Goal: Check status: Check status

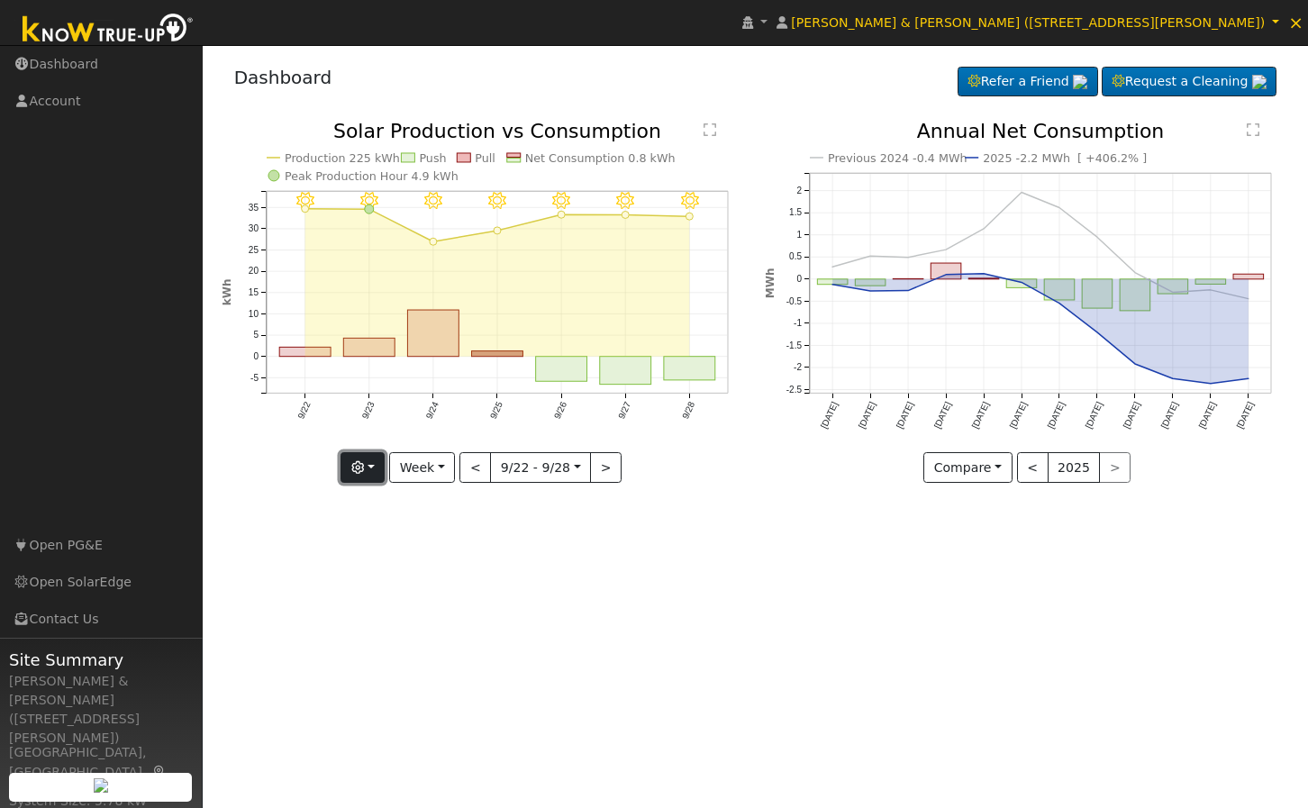
click at [364, 465] on icon "button" at bounding box center [357, 467] width 13 height 13
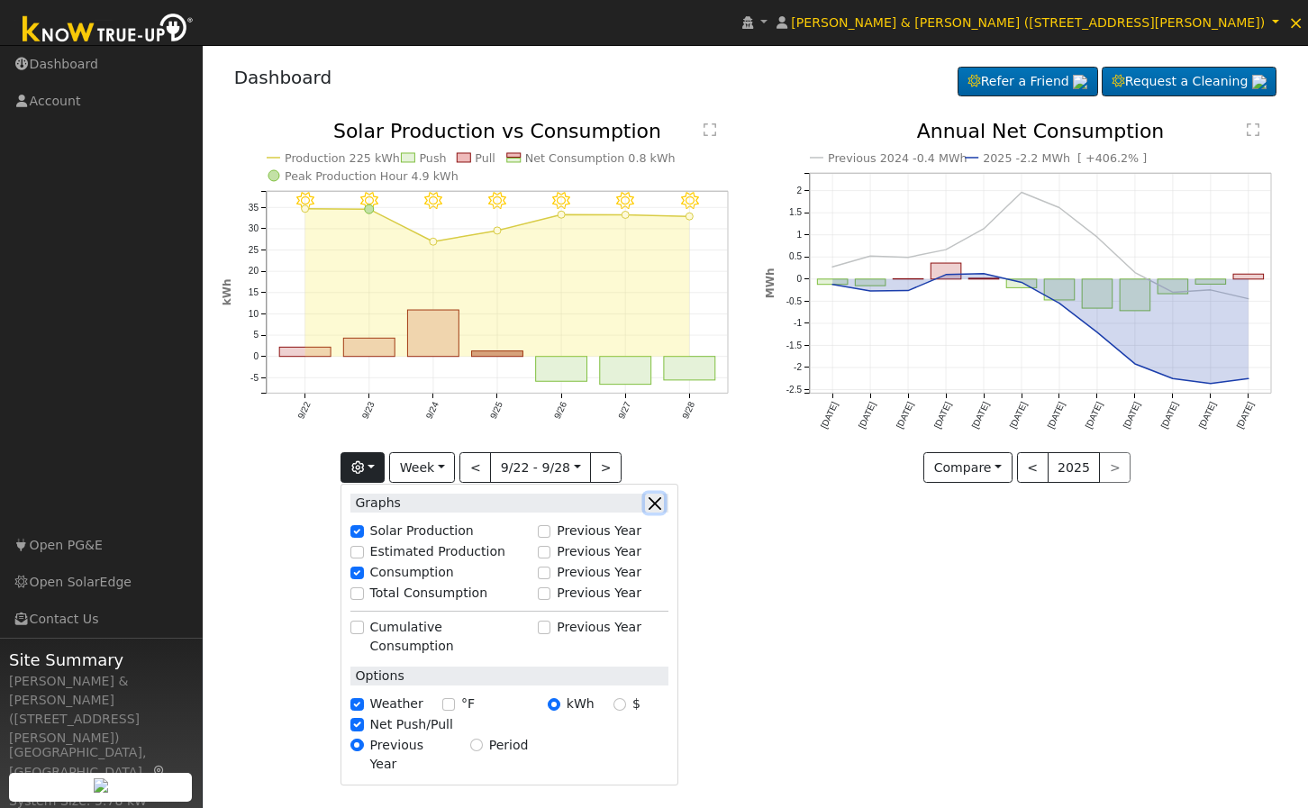
click at [658, 504] on button "button" at bounding box center [654, 503] width 19 height 19
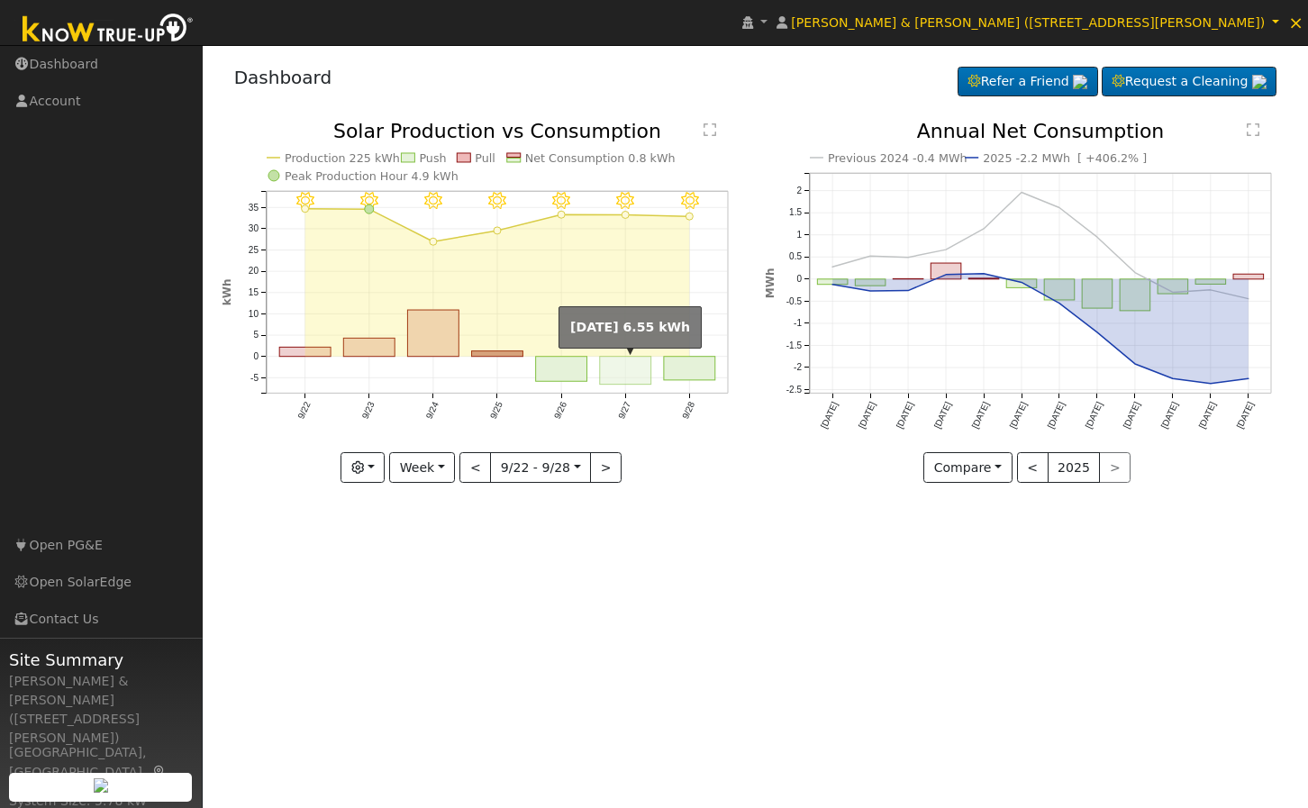
click at [614, 375] on rect "onclick=""" at bounding box center [625, 371] width 51 height 28
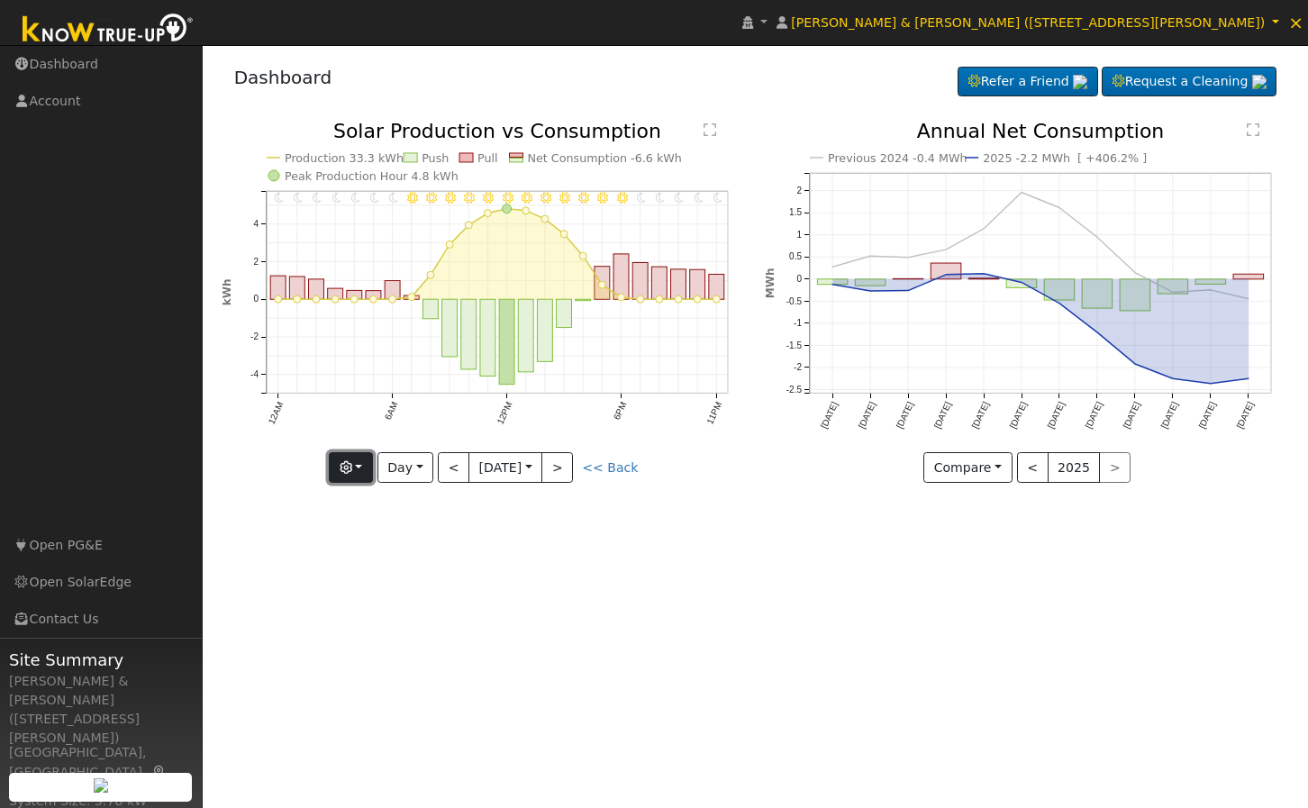
click at [338, 471] on button "button" at bounding box center [351, 467] width 44 height 31
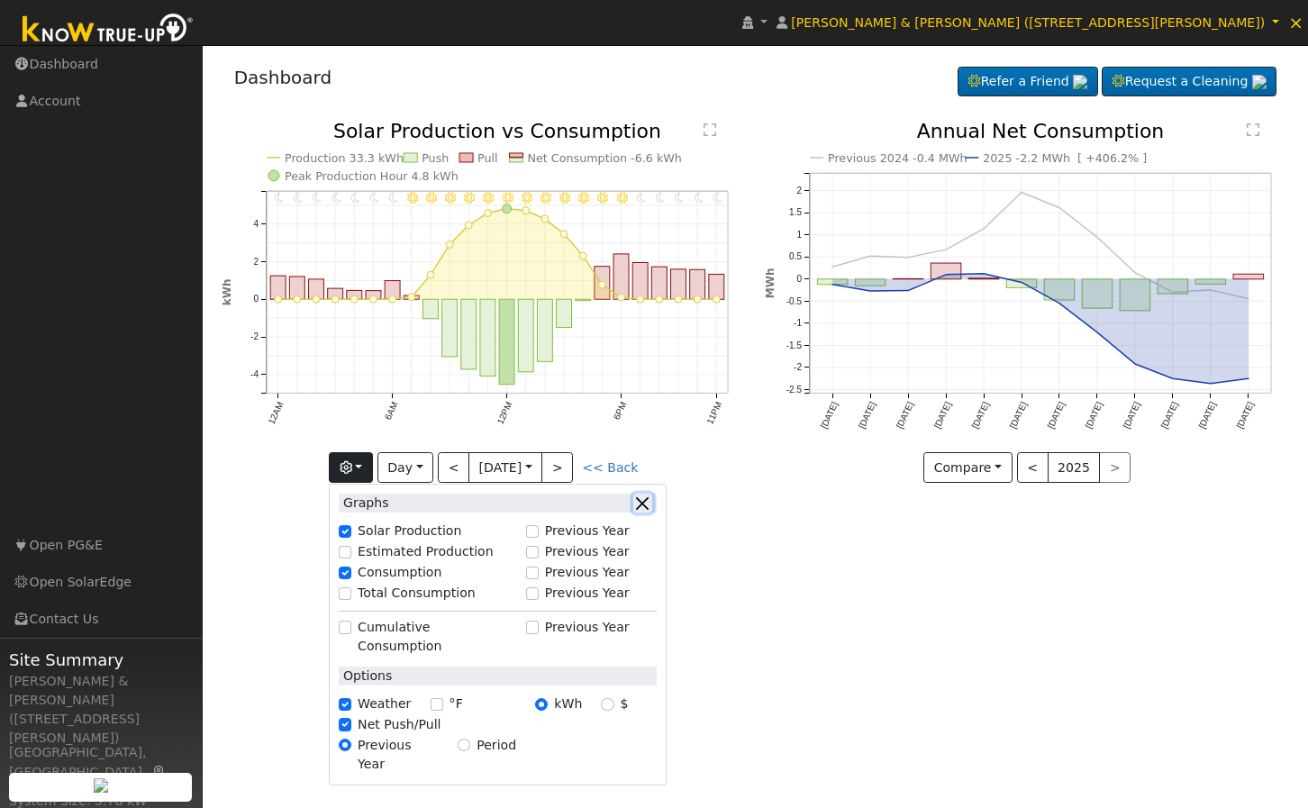
click at [648, 500] on button "button" at bounding box center [642, 503] width 19 height 19
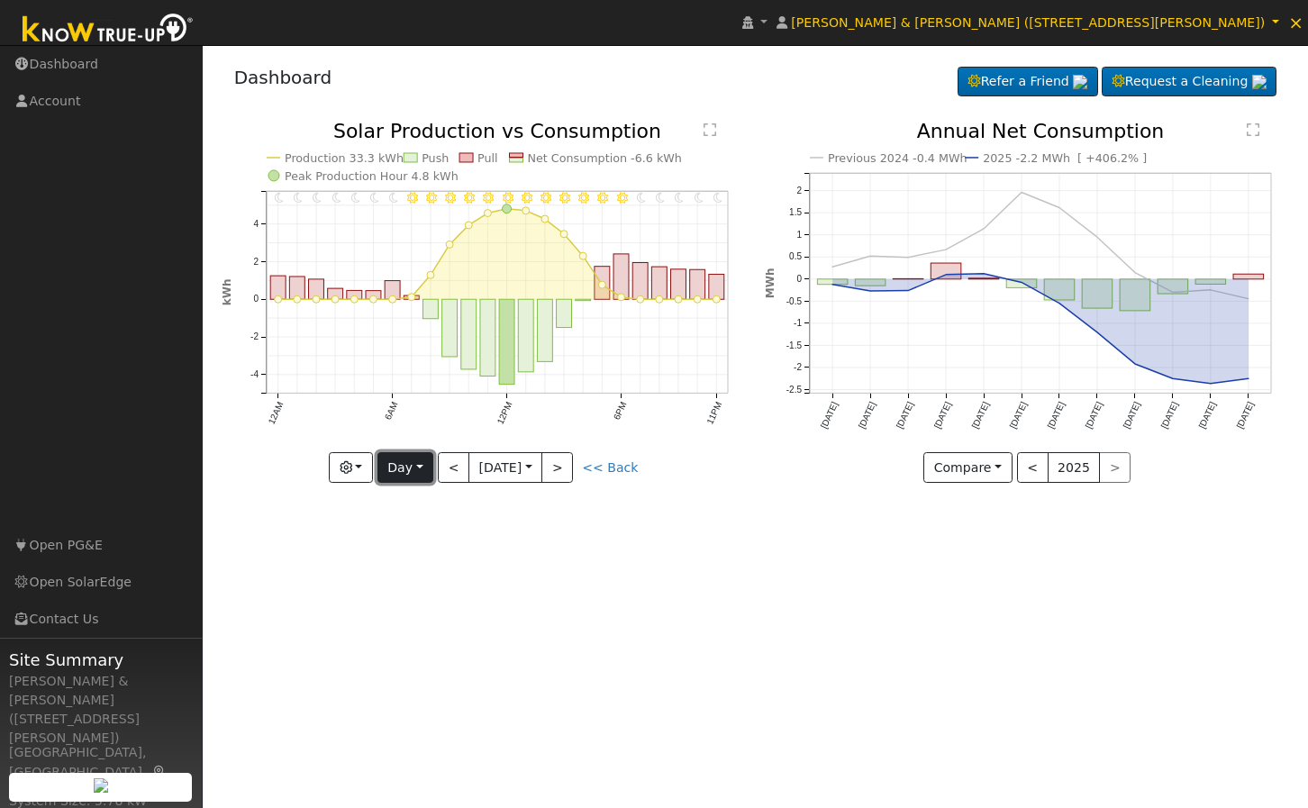
click at [387, 466] on button "Day" at bounding box center [405, 467] width 56 height 31
click at [421, 575] on link "Year" at bounding box center [440, 580] width 125 height 25
type input "[DATE]"
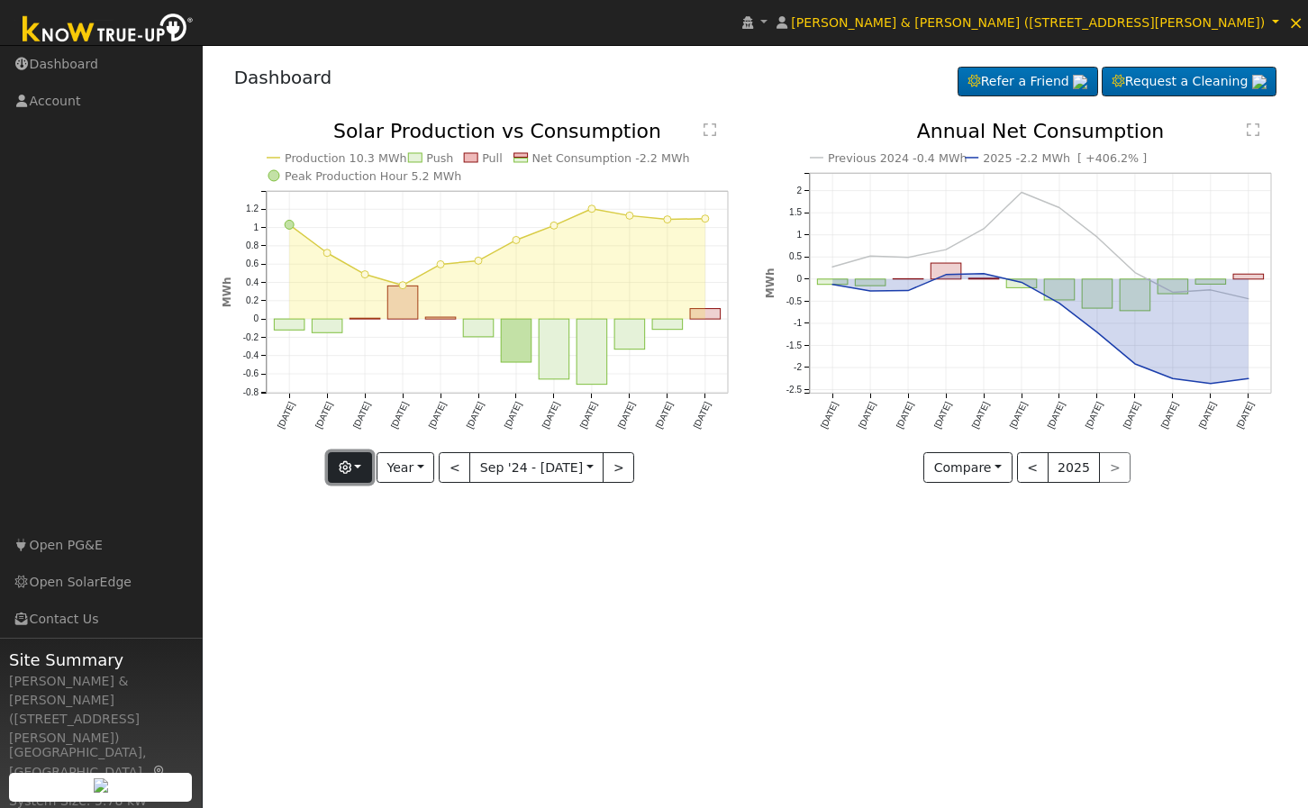
click at [351, 464] on icon "button" at bounding box center [345, 467] width 13 height 13
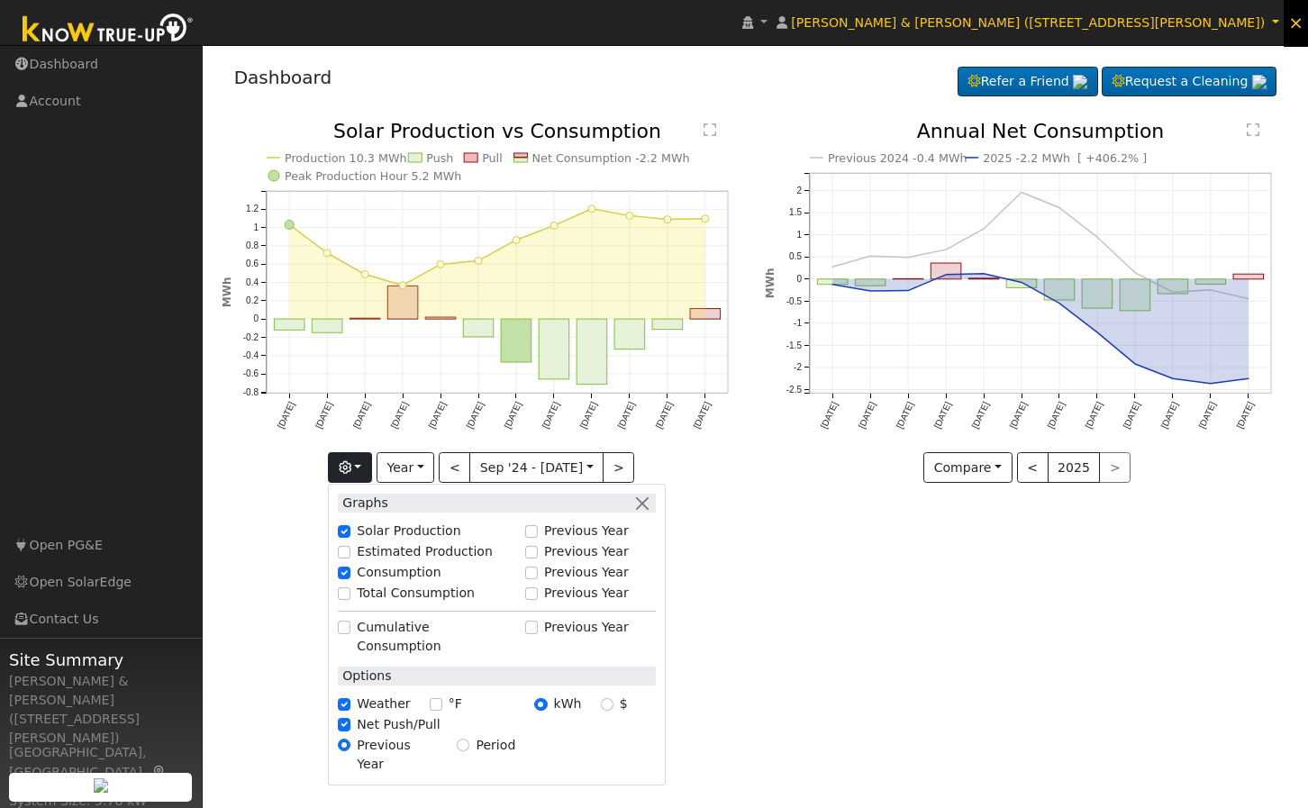
click at [1306, 18] on link "×" at bounding box center [1296, 22] width 24 height 49
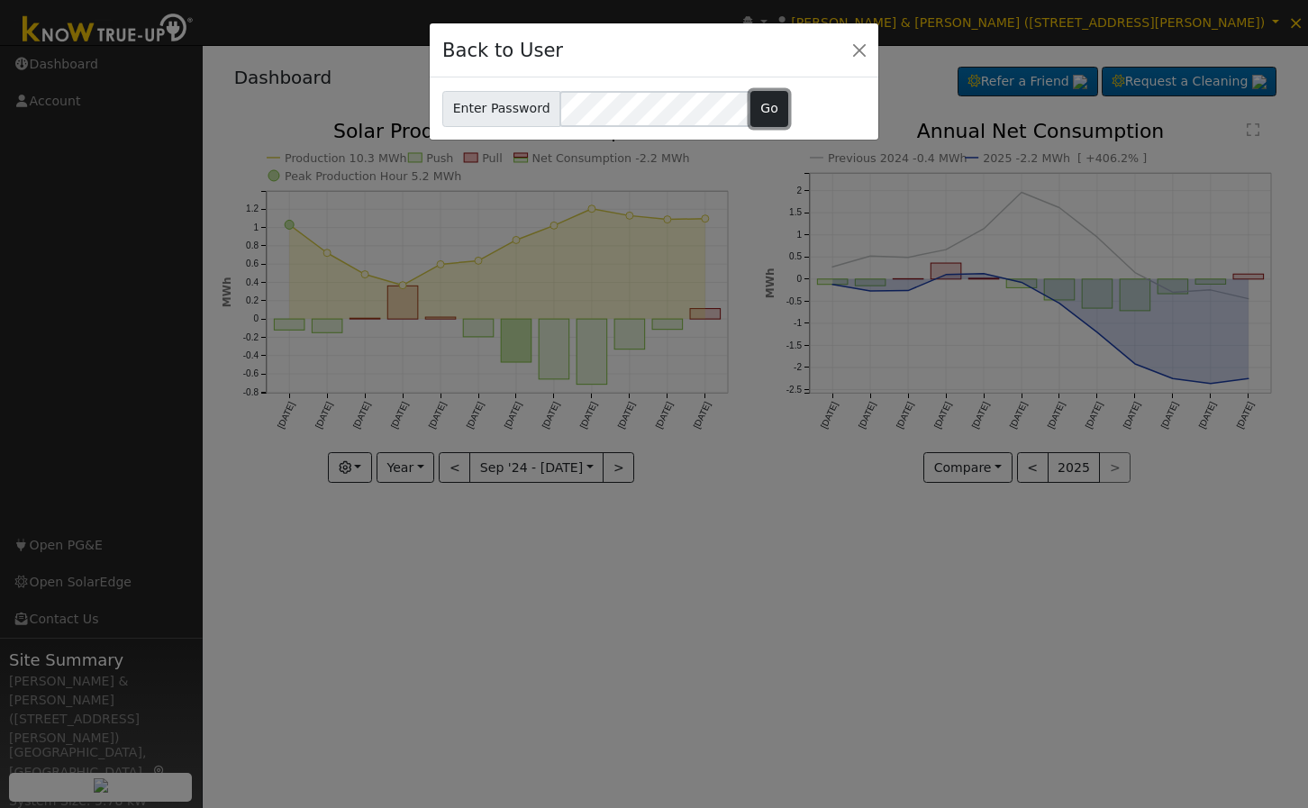
click at [769, 100] on button "Go" at bounding box center [769, 109] width 39 height 36
